Goal: Information Seeking & Learning: Learn about a topic

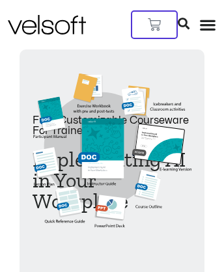
click at [189, 18] on icon at bounding box center [184, 24] width 12 height 12
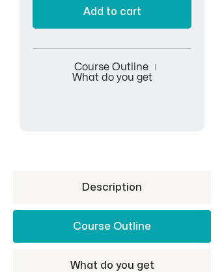
scroll to position [428, 0]
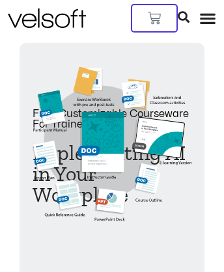
click at [39, 10] on img at bounding box center [47, 18] width 78 height 20
